Goal: Information Seeking & Learning: Learn about a topic

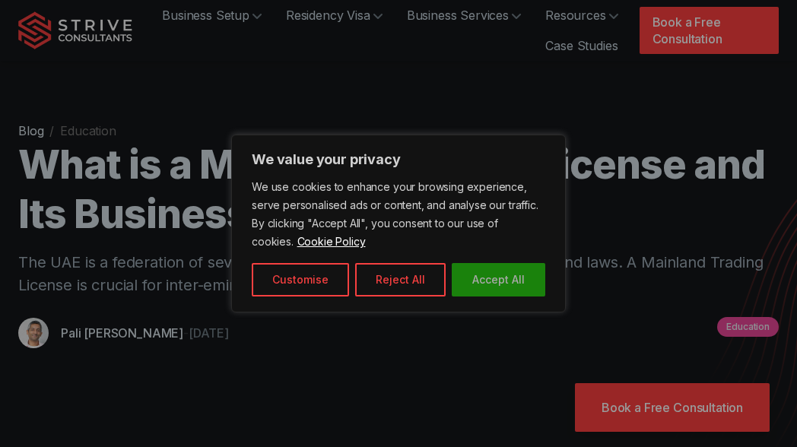
click at [490, 269] on button "Accept All" at bounding box center [497, 279] width 93 height 33
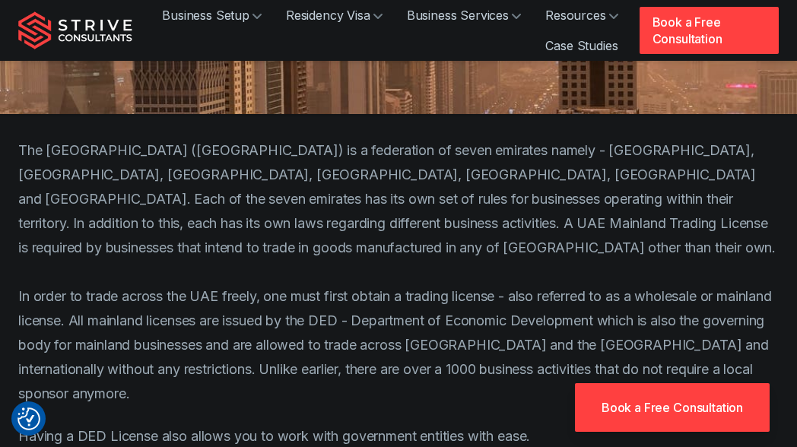
scroll to position [626, 0]
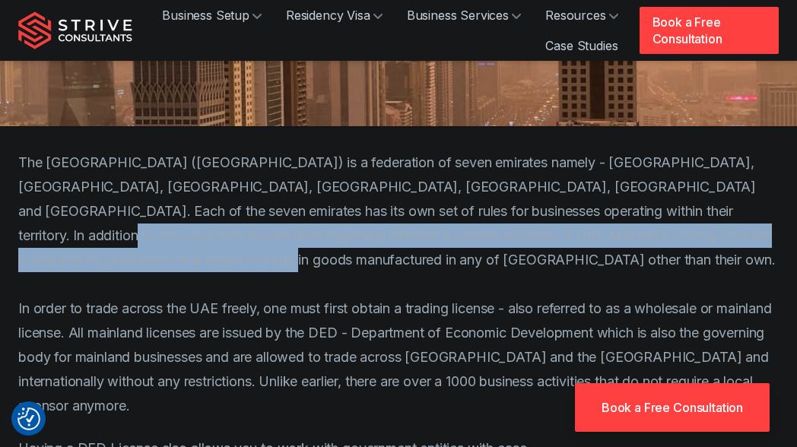
drag, startPoint x: 83, startPoint y: 259, endPoint x: 626, endPoint y: 206, distance: 545.3
click at [626, 206] on p "The [GEOGRAPHIC_DATA] ([GEOGRAPHIC_DATA]) is a federation of seven emirates nam…" at bounding box center [398, 284] width 760 height 268
click at [596, 269] on p "The [GEOGRAPHIC_DATA] ([GEOGRAPHIC_DATA]) is a federation of seven emirates nam…" at bounding box center [398, 284] width 760 height 268
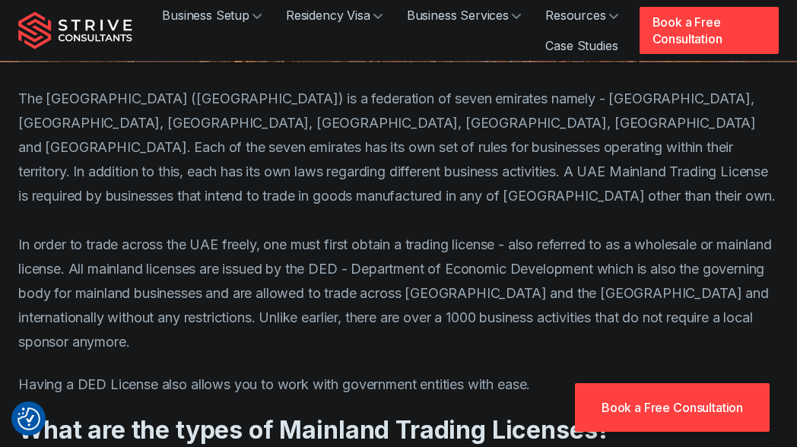
scroll to position [691, 0]
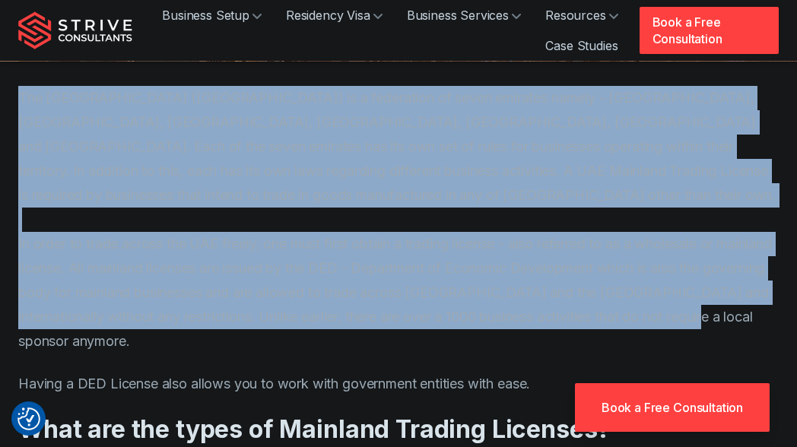
drag, startPoint x: 750, startPoint y: 321, endPoint x: -2, endPoint y: 93, distance: 785.3
click at [125, 104] on p "The [GEOGRAPHIC_DATA] ([GEOGRAPHIC_DATA]) is a federation of seven emirates nam…" at bounding box center [398, 220] width 760 height 268
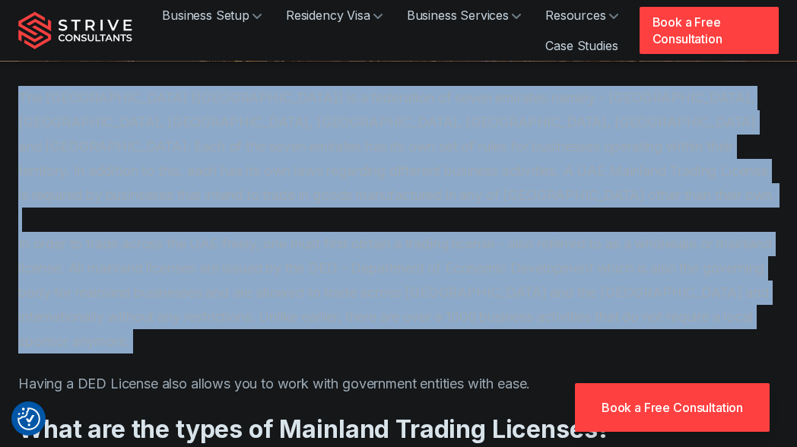
drag, startPoint x: 17, startPoint y: 93, endPoint x: 751, endPoint y: 336, distance: 772.5
